Goal: Task Accomplishment & Management: Manage account settings

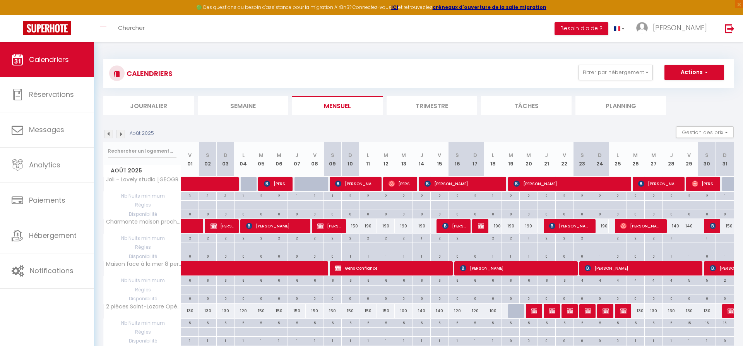
click at [121, 133] on img at bounding box center [121, 134] width 9 height 9
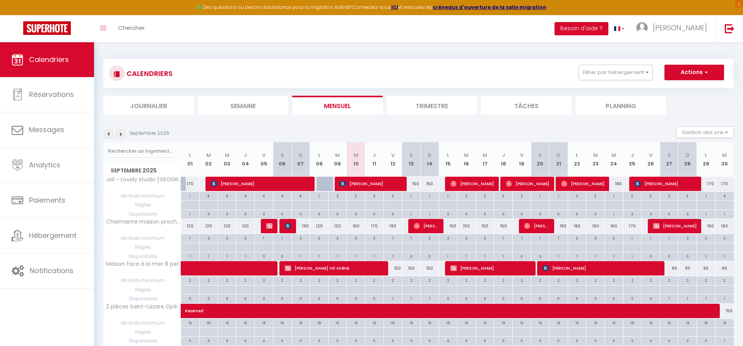
click at [418, 183] on div "150" at bounding box center [411, 184] width 19 height 14
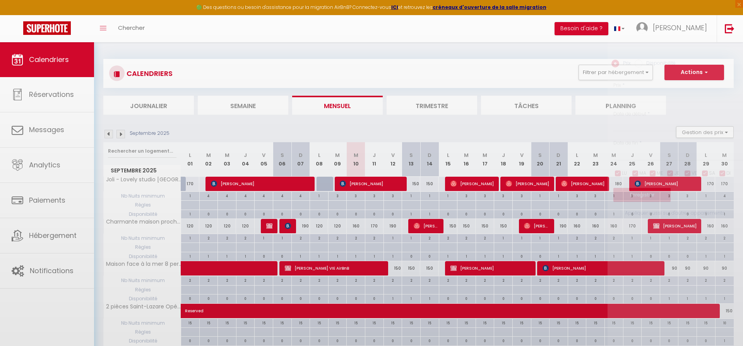
type input "150"
type input "Sam 13 Septembre 2025"
type input "Dim 14 Septembre 2025"
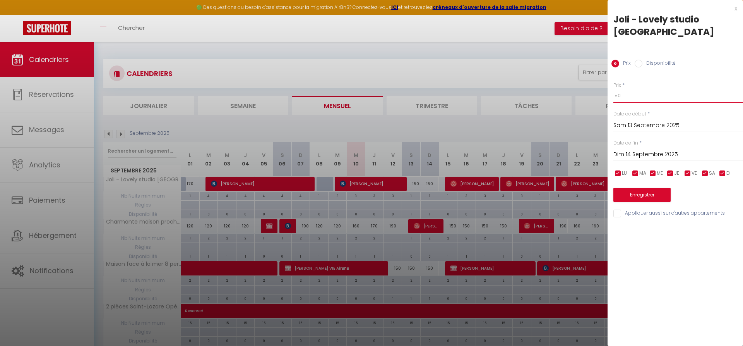
click at [642, 89] on input "150" at bounding box center [679, 96] width 130 height 14
type input "130"
click at [662, 139] on div "Date de fin * [DATE] < [DATE] > Dim Lun Mar Mer Jeu Ven Sam 1 2 3 4 5 6 7 8 9 1…" at bounding box center [679, 149] width 130 height 21
click at [663, 149] on input "Dim 14 Septembre 2025" at bounding box center [679, 154] width 130 height 10
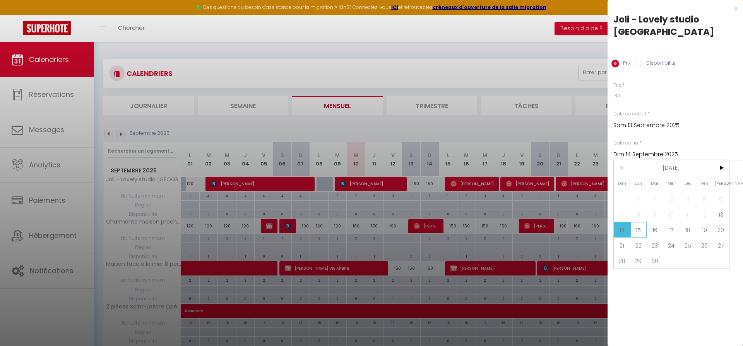
click at [643, 222] on span "15" at bounding box center [639, 229] width 17 height 15
type input "Lun 15 Septembre 2025"
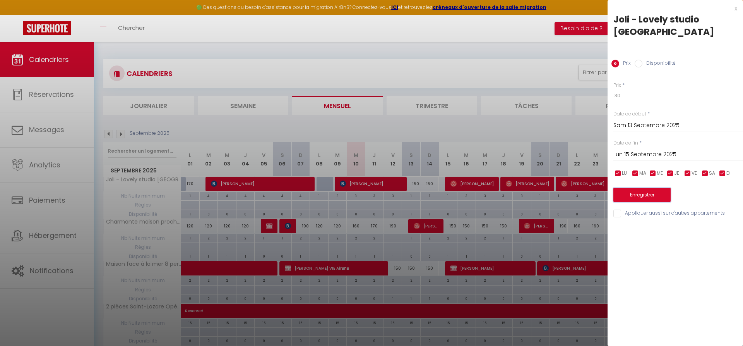
click at [650, 188] on button "Enregistrer" at bounding box center [642, 195] width 57 height 14
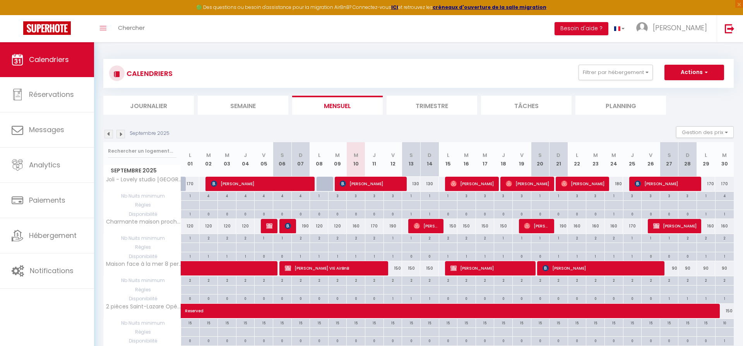
click at [453, 225] on div "150" at bounding box center [448, 226] width 19 height 14
type input "150"
type input "Lun 15 Septembre 2025"
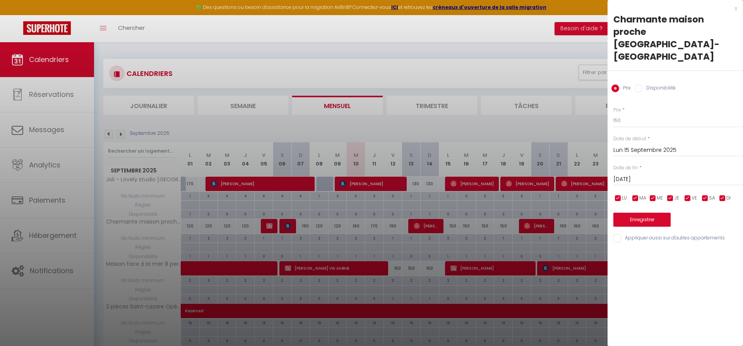
click at [658, 174] on input "[DATE]" at bounding box center [679, 179] width 130 height 10
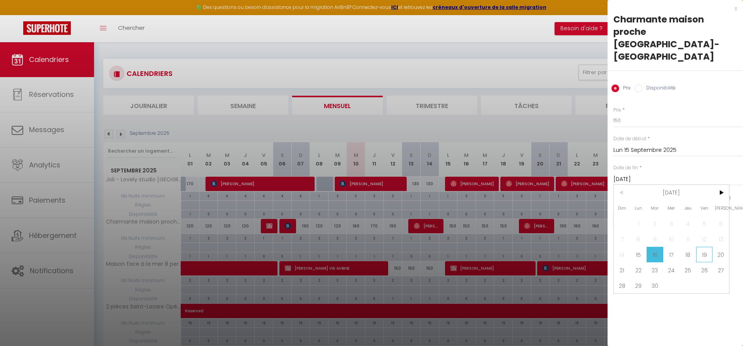
click at [704, 247] on span "19" at bounding box center [704, 254] width 17 height 15
type input "Ven 19 Septembre 2025"
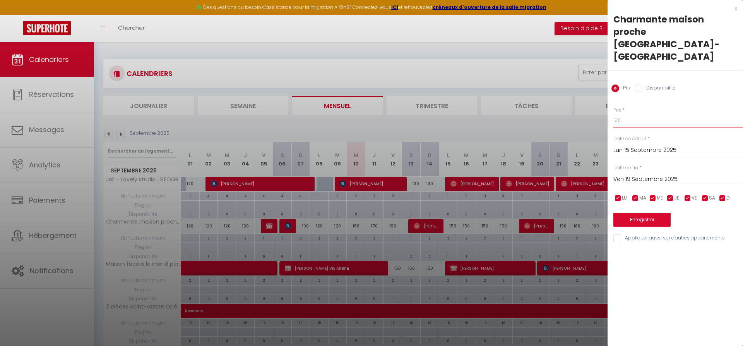
click at [648, 113] on input "150" at bounding box center [679, 120] width 130 height 14
type input "120"
click at [628, 213] on button "Enregistrer" at bounding box center [642, 220] width 57 height 14
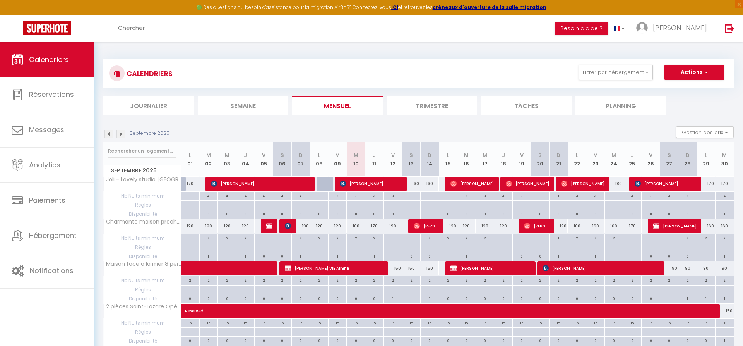
click at [273, 228] on div "120" at bounding box center [282, 226] width 19 height 14
click at [267, 227] on img at bounding box center [269, 226] width 6 height 6
select select
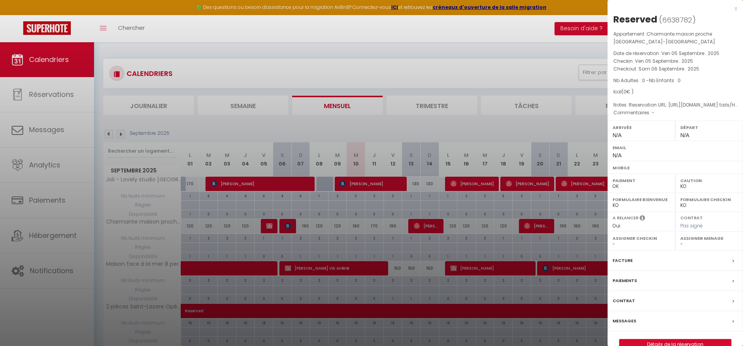
click at [286, 226] on div at bounding box center [371, 173] width 743 height 346
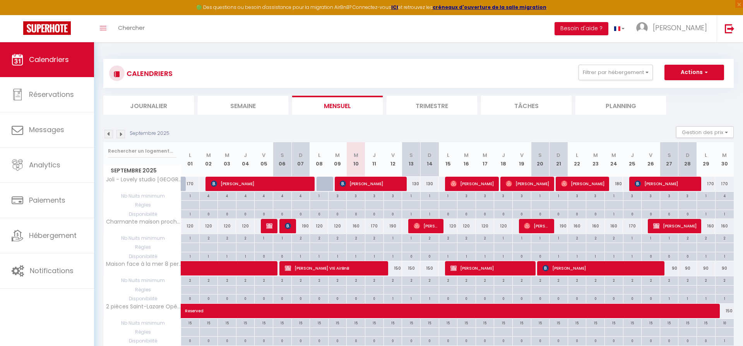
click at [286, 226] on img at bounding box center [288, 226] width 6 height 6
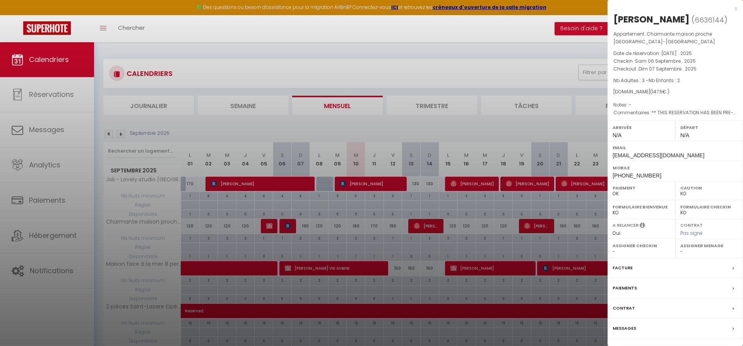
click at [285, 127] on div at bounding box center [371, 173] width 743 height 346
